Goal: Find specific page/section: Find specific page/section

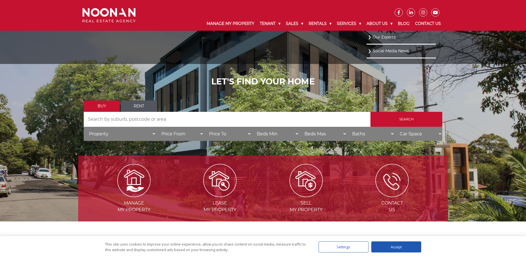
click at [382, 35] on link "Our Experts" at bounding box center [401, 37] width 66 height 7
